Goal: Obtain resource: Download file/media

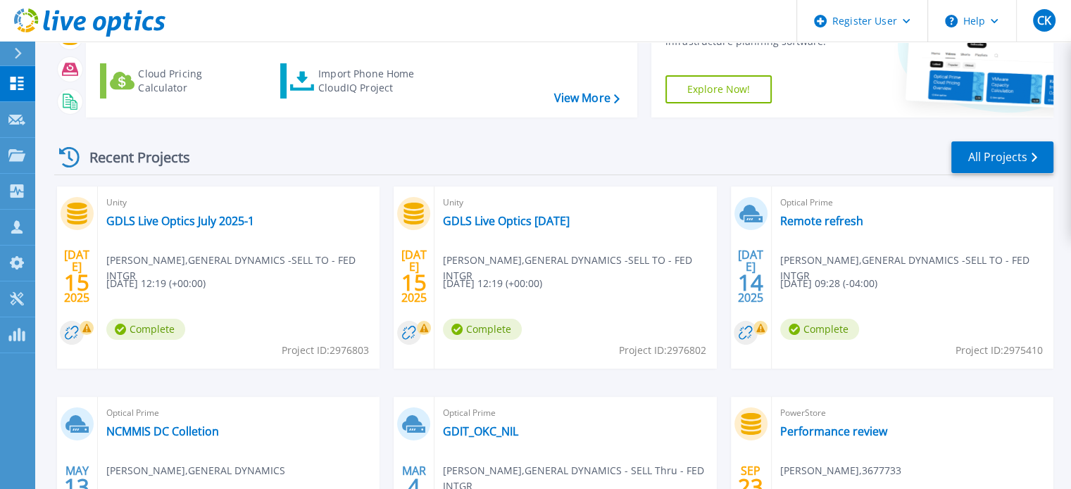
scroll to position [141, 0]
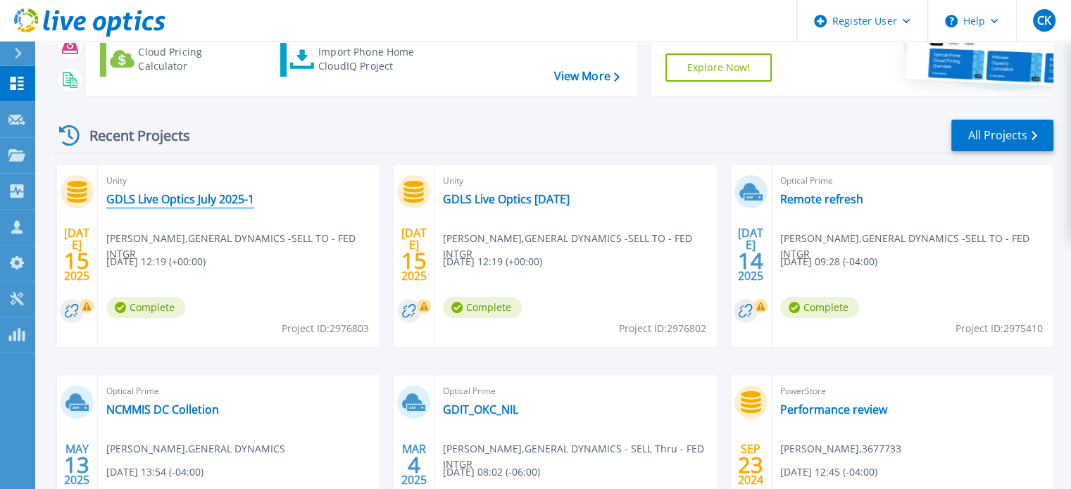
click at [147, 197] on link "GDLS Live Optics July 2025-1" at bounding box center [180, 199] width 148 height 14
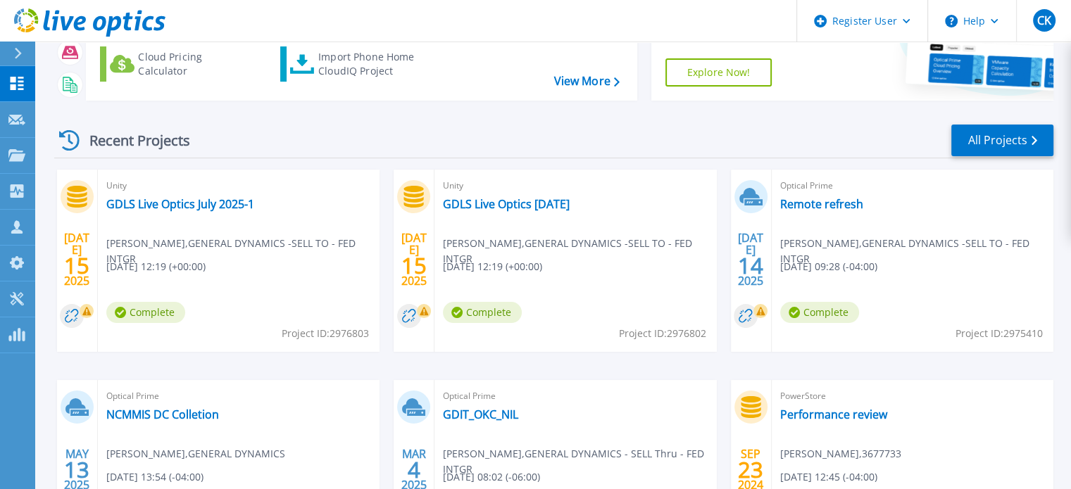
scroll to position [141, 0]
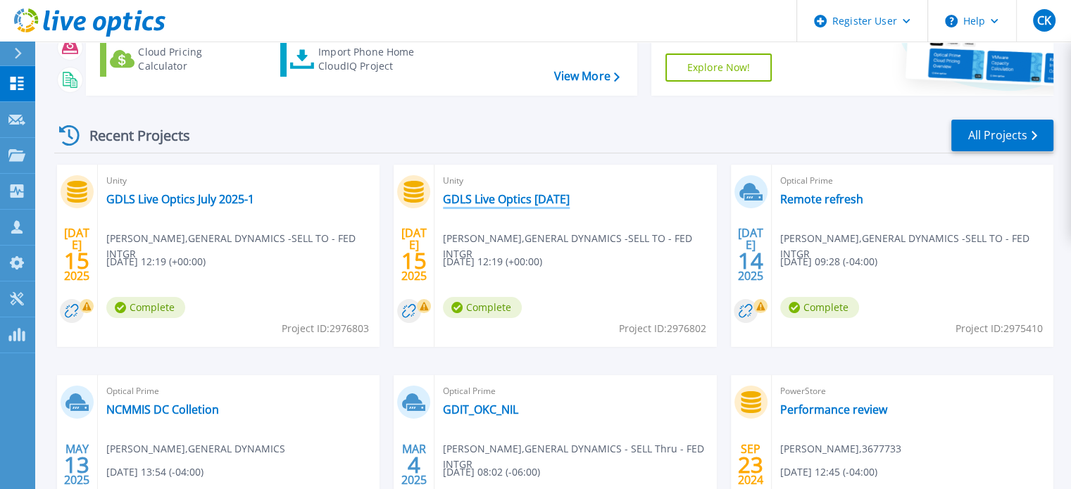
click at [530, 201] on link "GDLS Live Optics [DATE]" at bounding box center [506, 199] width 127 height 14
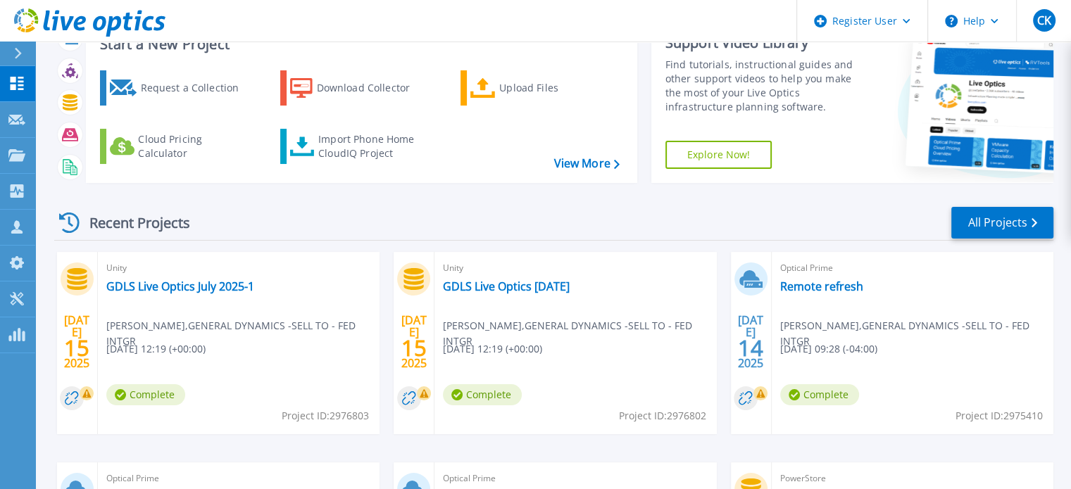
scroll to position [141, 0]
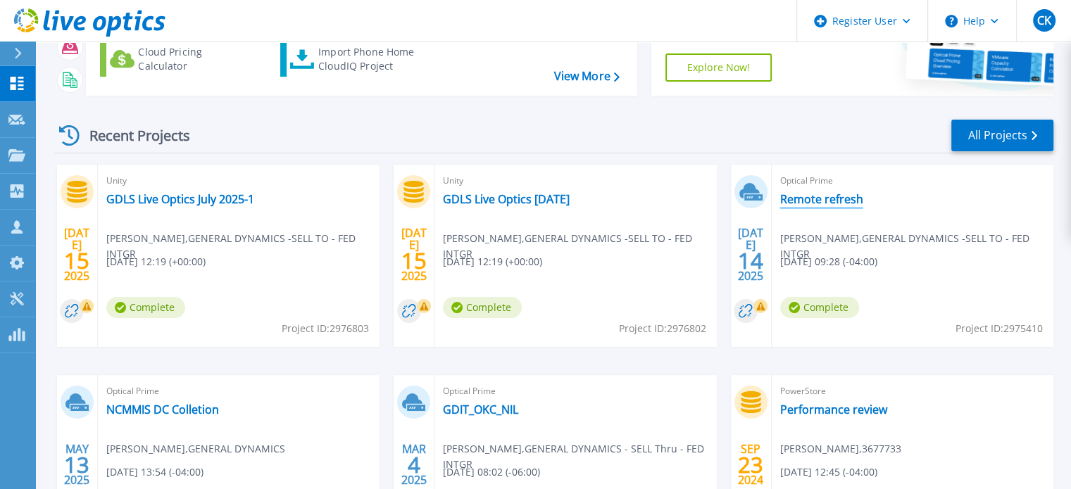
click at [813, 202] on link "Remote refresh" at bounding box center [821, 199] width 83 height 14
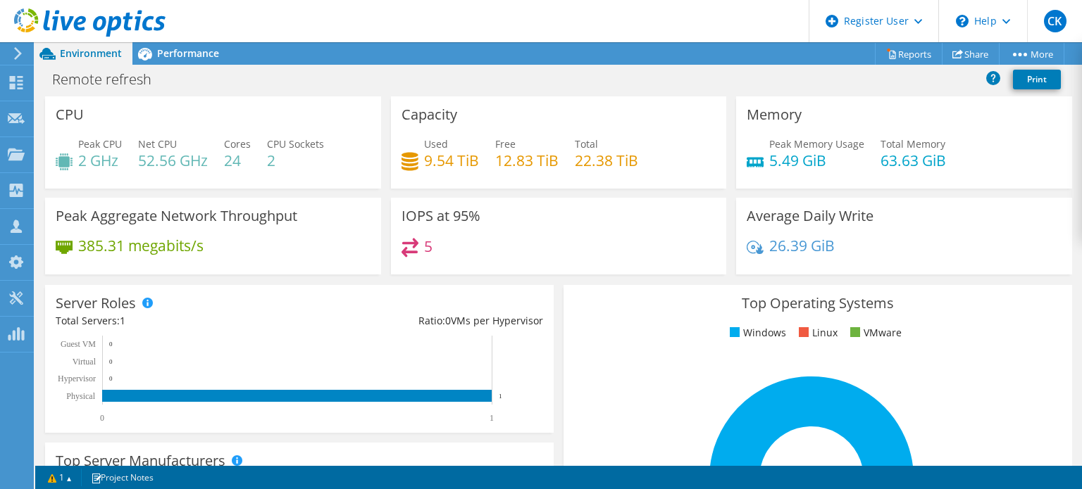
scroll to position [523, 0]
click at [166, 59] on span "Performance" at bounding box center [188, 52] width 62 height 13
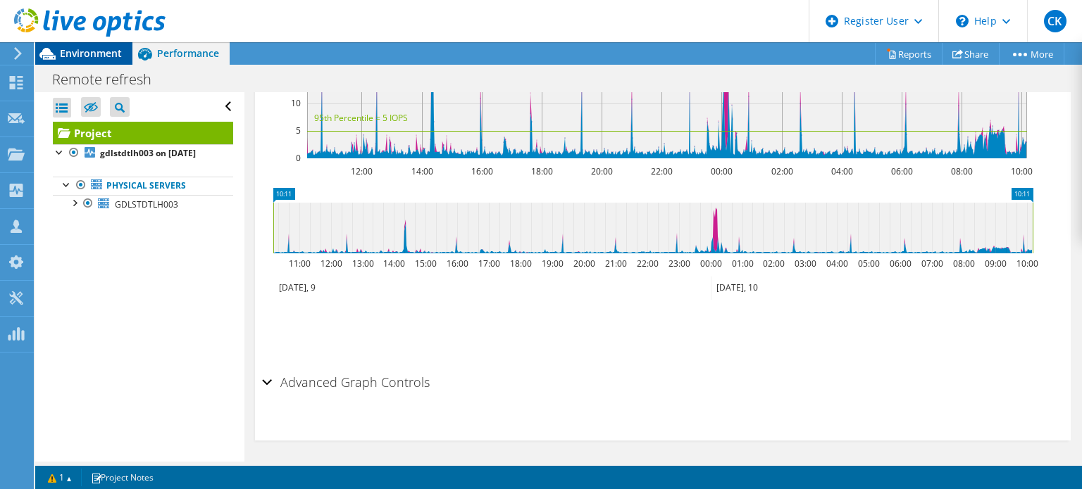
click at [85, 50] on span "Environment" at bounding box center [91, 52] width 62 height 13
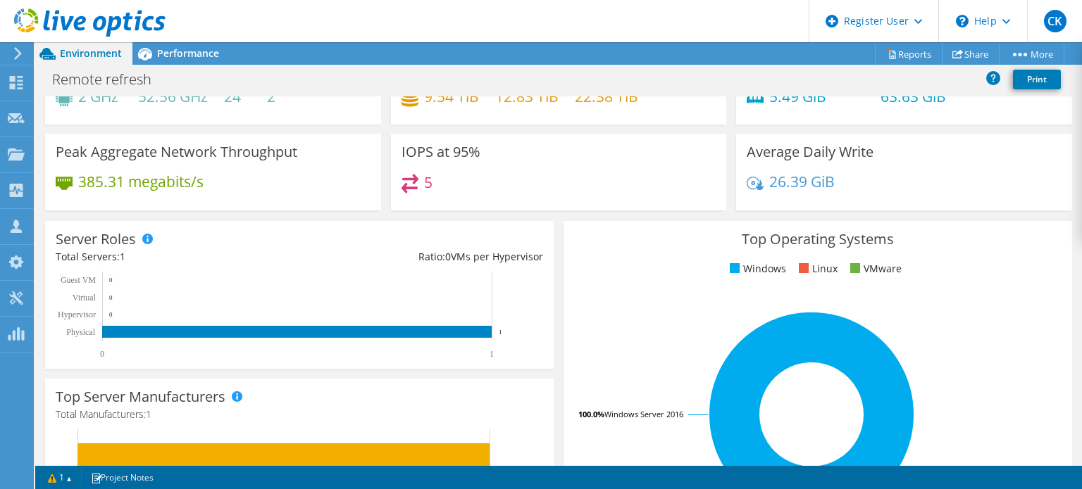
scroll to position [0, 0]
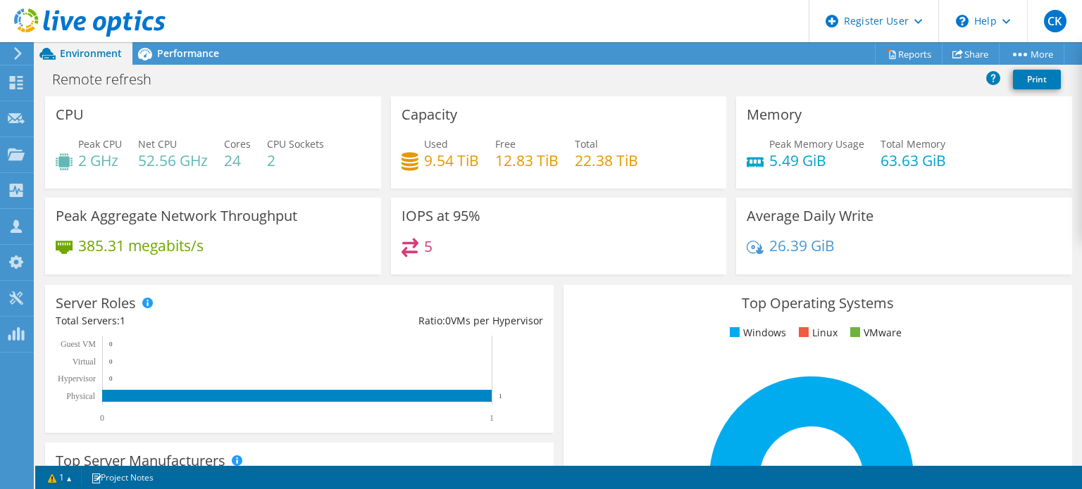
click at [947, 239] on div "26.39 GiB" at bounding box center [904, 253] width 315 height 30
click at [175, 51] on span "Performance" at bounding box center [188, 52] width 62 height 13
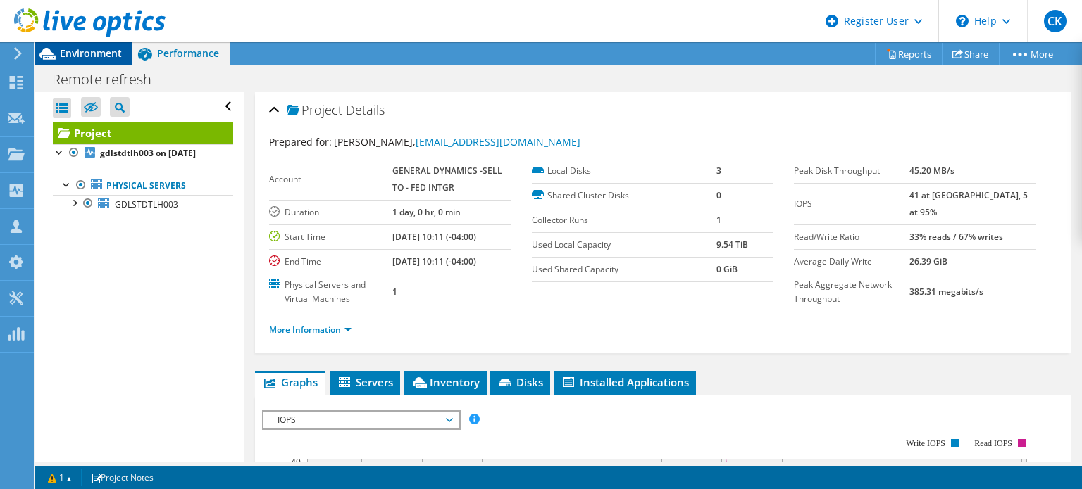
click at [73, 55] on span "Environment" at bounding box center [91, 52] width 62 height 13
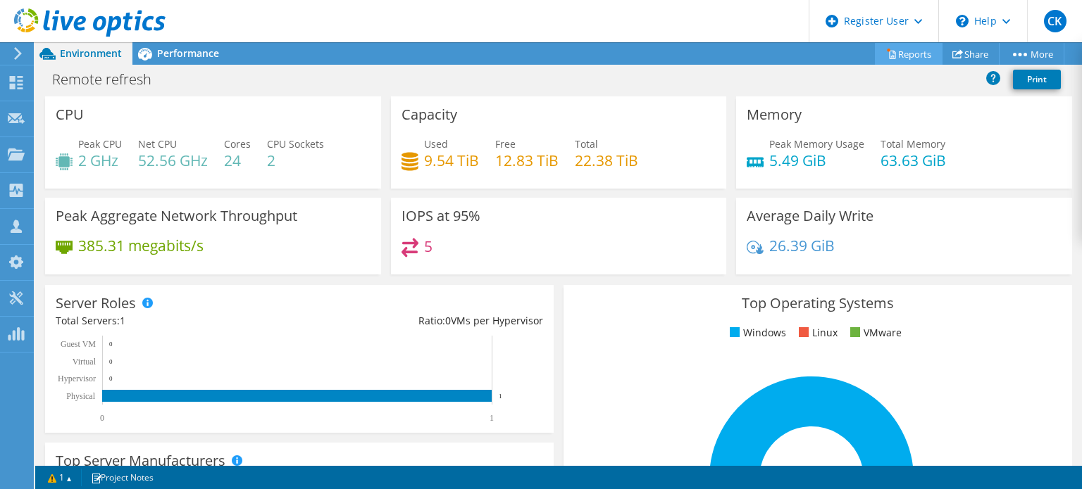
click at [907, 57] on link "Reports" at bounding box center [909, 54] width 68 height 22
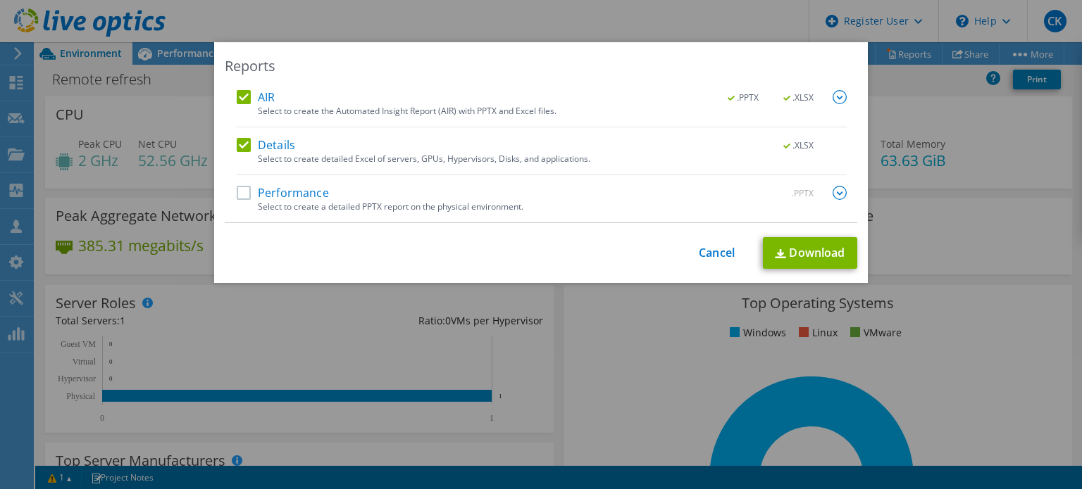
click at [242, 188] on label "Performance" at bounding box center [283, 193] width 92 height 14
click at [0, 0] on input "Performance" at bounding box center [0, 0] width 0 height 0
click at [803, 252] on link "Download" at bounding box center [810, 253] width 94 height 32
click at [707, 251] on link "Cancel" at bounding box center [717, 252] width 36 height 13
